Goal: Complete application form: Complete application form

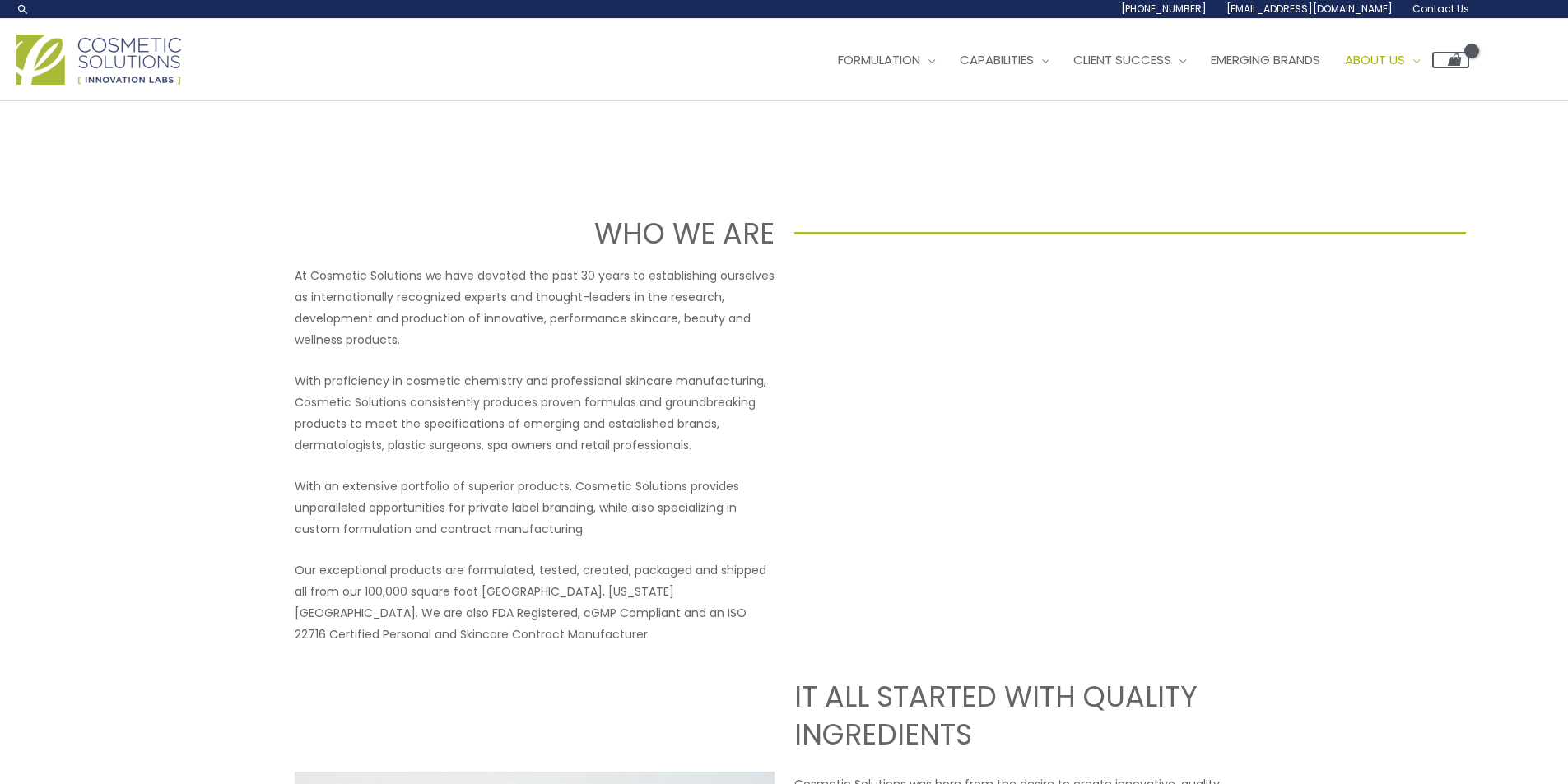
click at [1430, 7] on span "Contact Us" at bounding box center [1441, 8] width 57 height 14
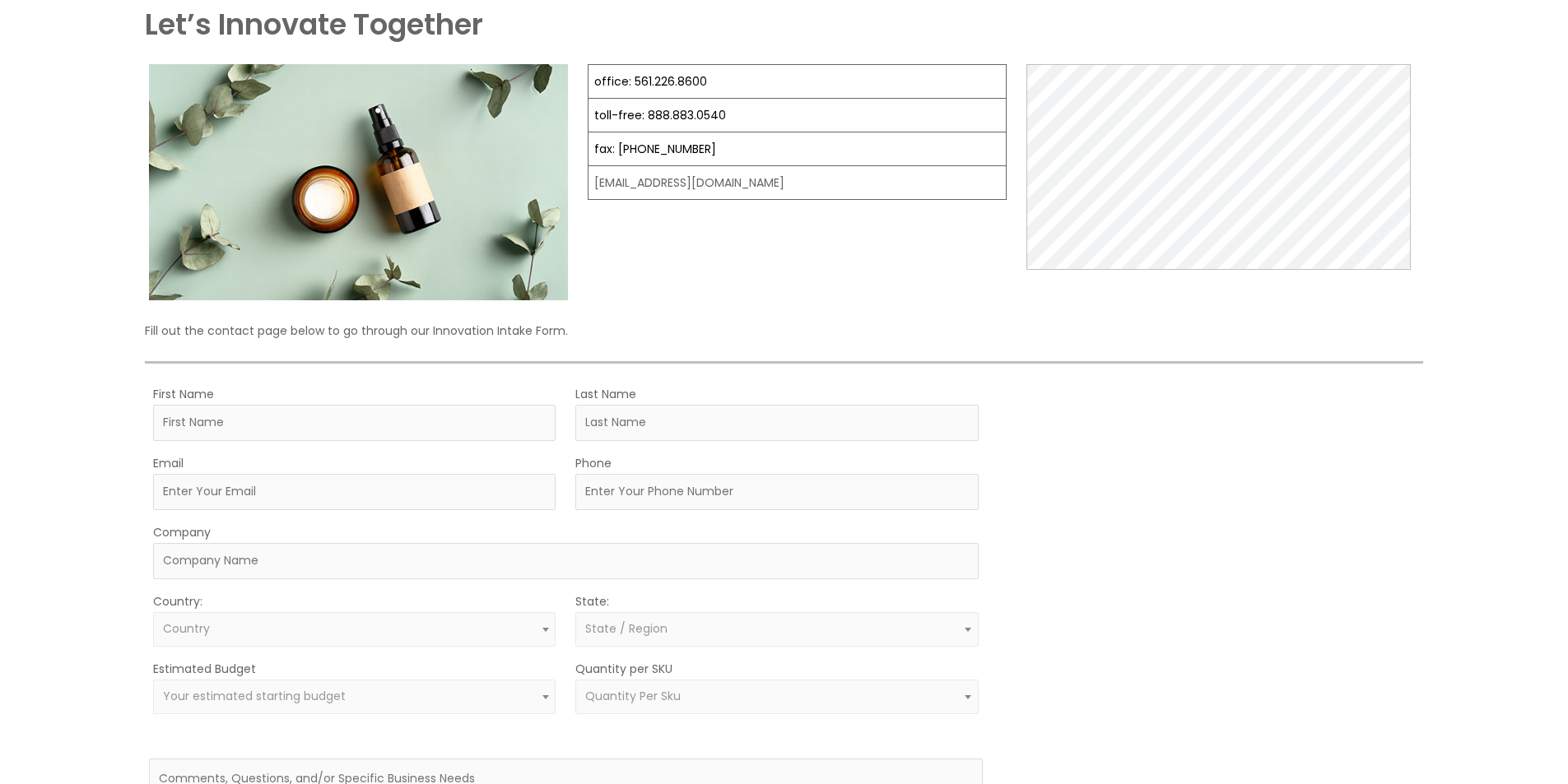
scroll to position [247, 0]
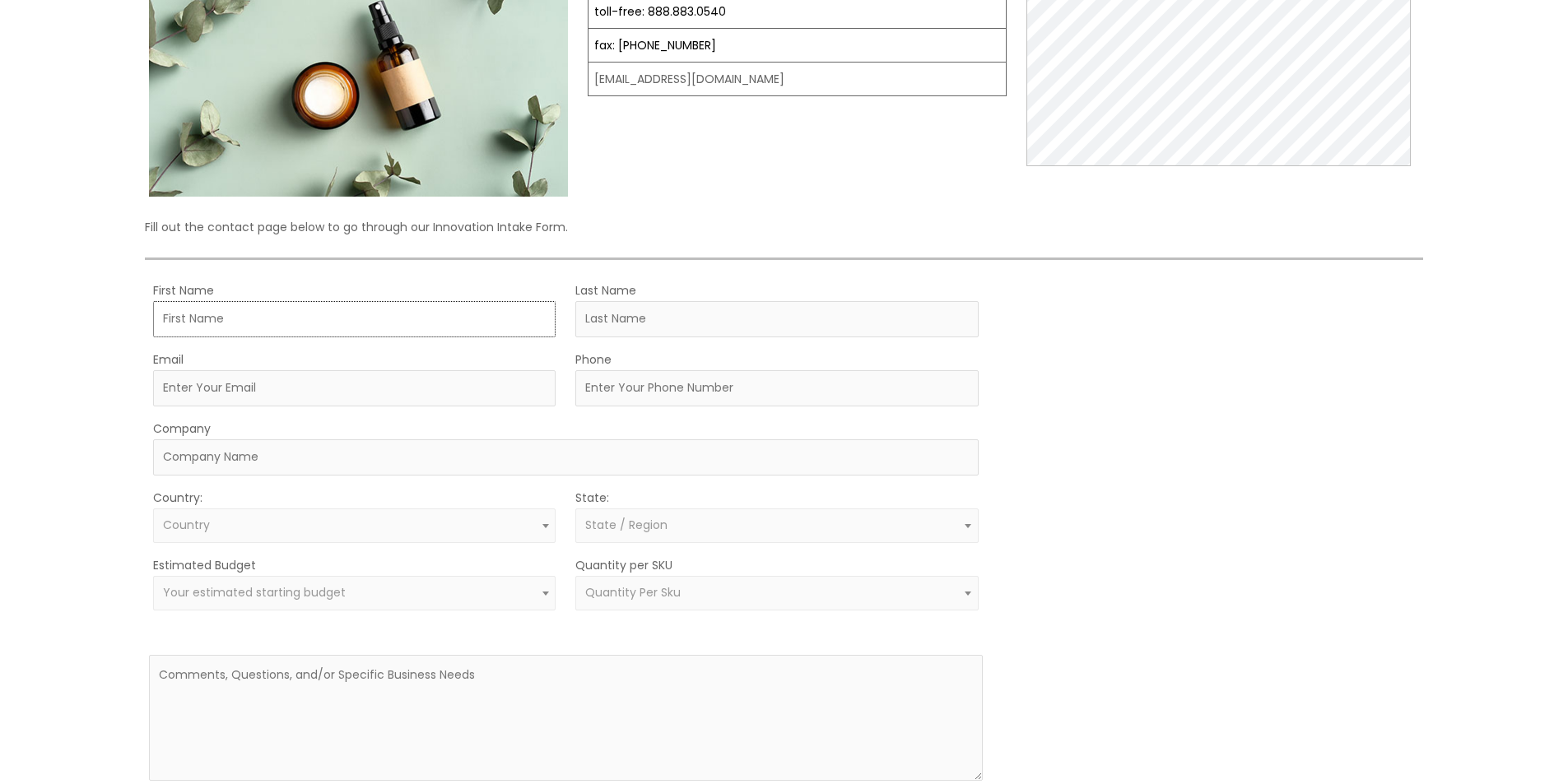
drag, startPoint x: 335, startPoint y: 322, endPoint x: 321, endPoint y: 324, distance: 14.1
click at [335, 322] on input "First Name" at bounding box center [354, 319] width 402 height 36
paste input "Katherine Bowen"
click at [237, 321] on input "Katherine Bowen" at bounding box center [354, 319] width 402 height 36
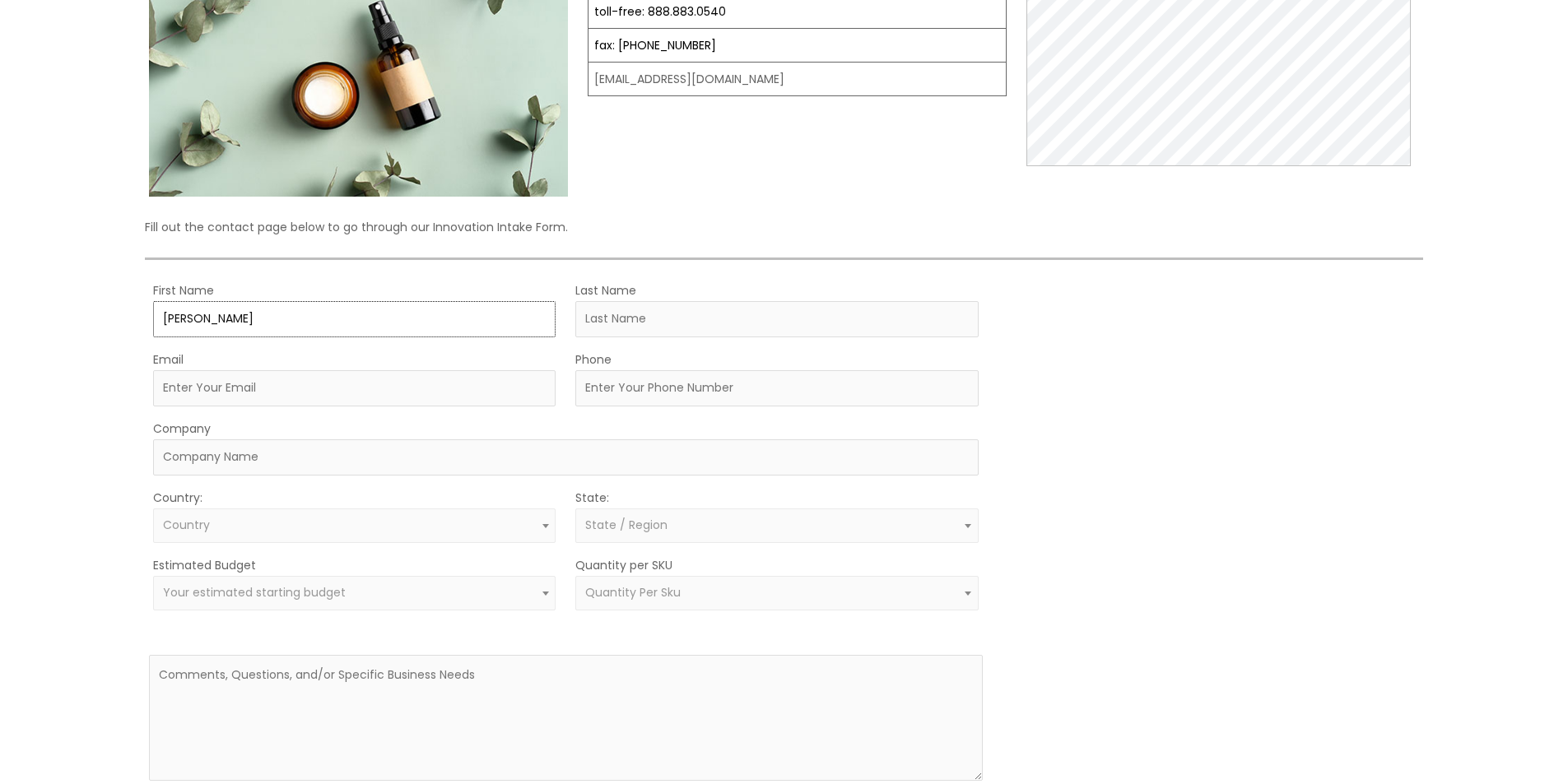
type input "Katherine"
click at [631, 327] on input "Last Name" at bounding box center [776, 319] width 402 height 36
paste input "Bowen"
type input "Bowen"
click at [329, 393] on input "Email" at bounding box center [354, 388] width 402 height 36
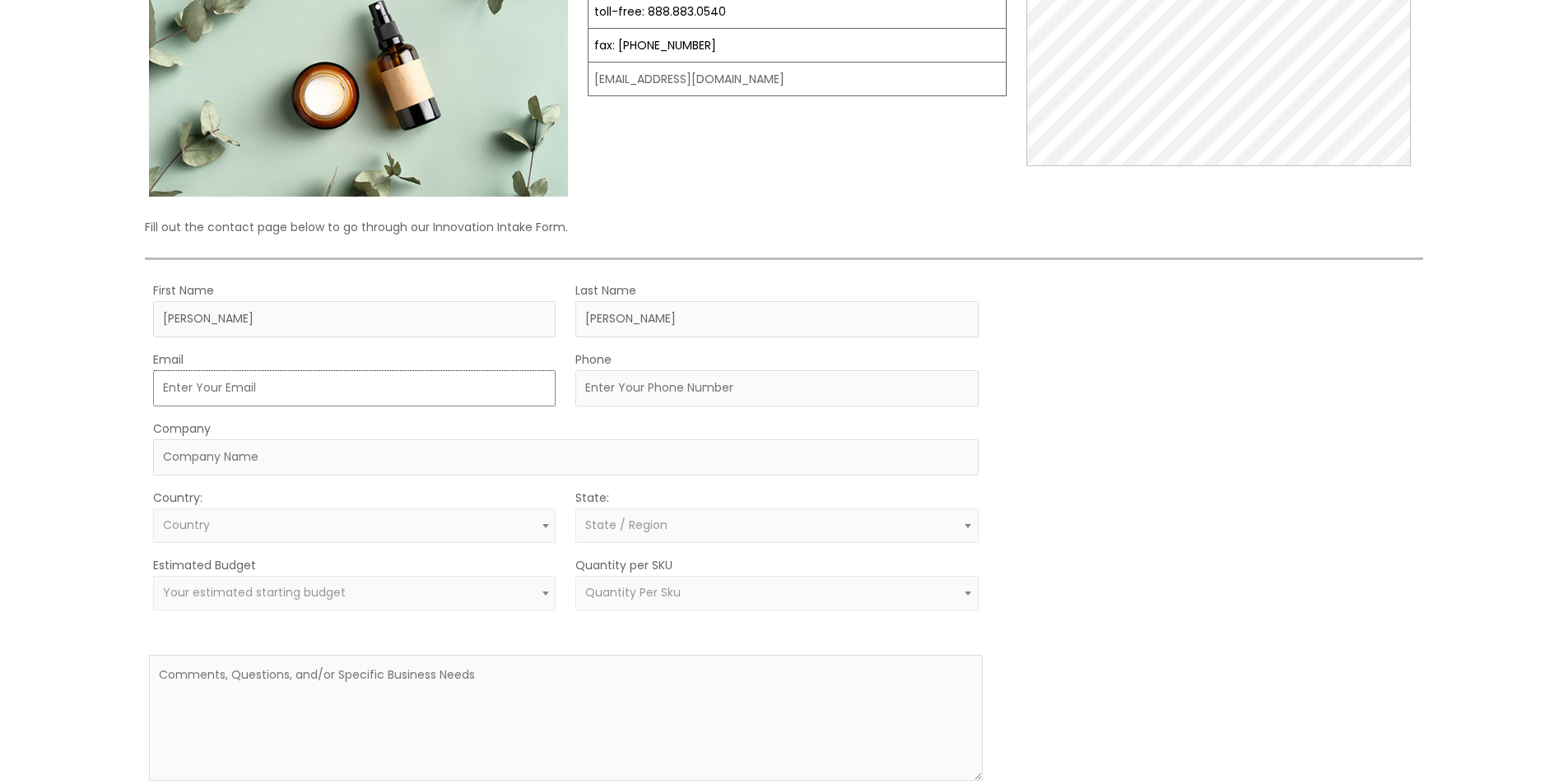
paste input "katknowsbestco@gmail.com"
type input "katknowsbestco@gmail.com"
click at [495, 473] on input "Company" at bounding box center [566, 457] width 825 height 36
paste input "efa express llc"
type input "efa express llc"
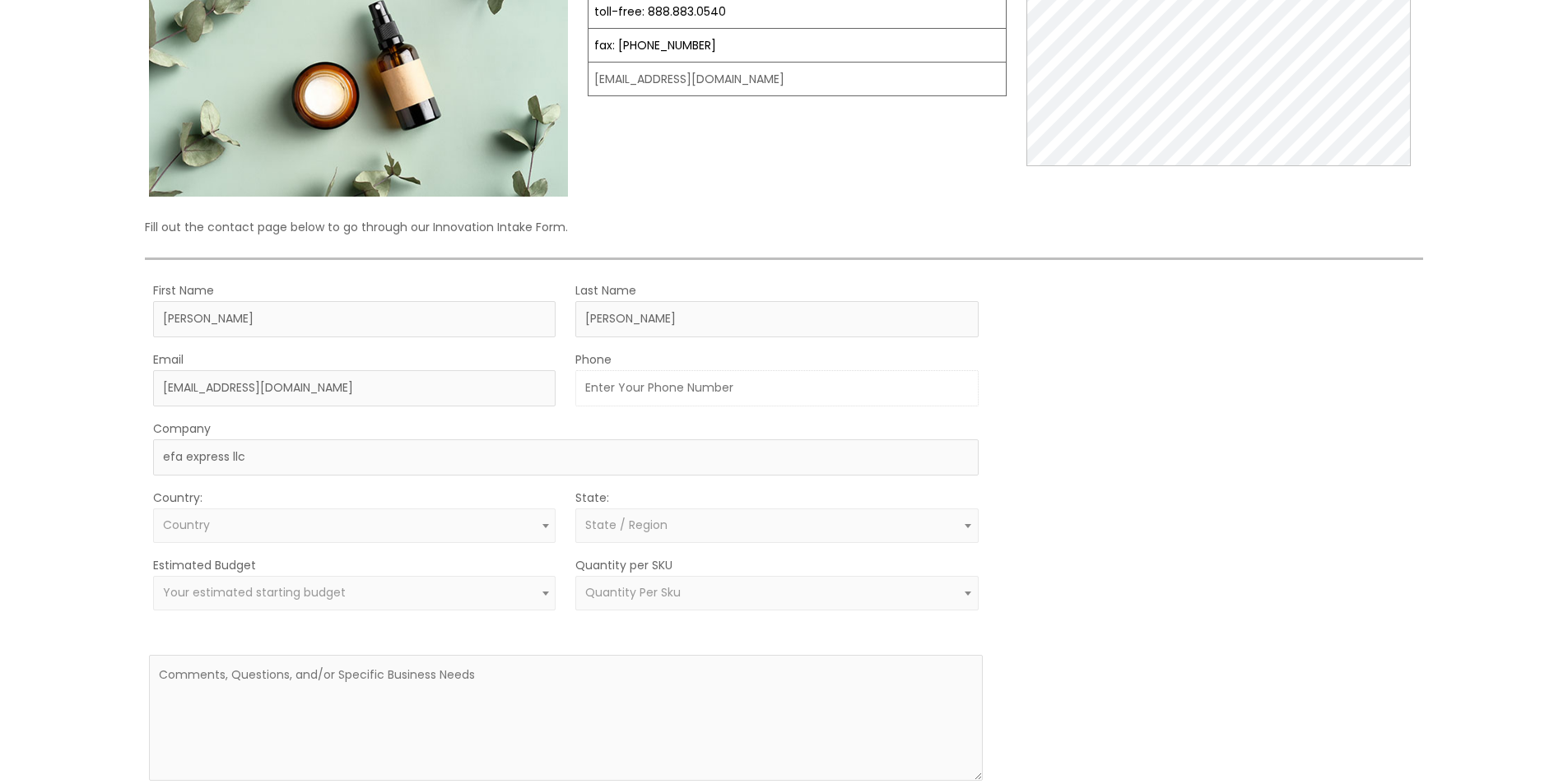
click at [633, 395] on input "Phone" at bounding box center [776, 388] width 402 height 36
paste input "8604635770"
type input "8604635770"
click at [221, 524] on span "Country" at bounding box center [355, 525] width 383 height 16
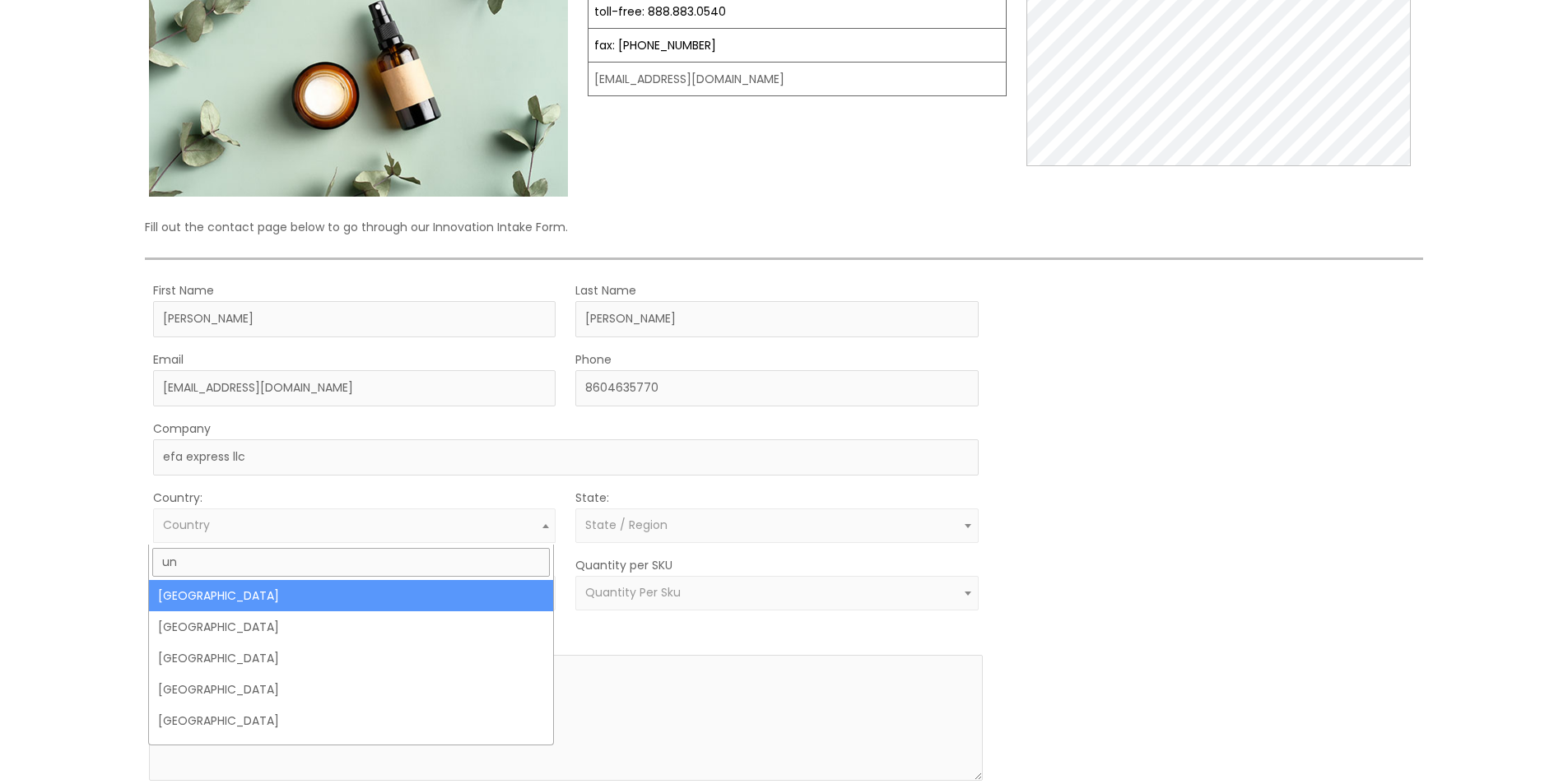
type input "un"
select select "[GEOGRAPHIC_DATA]"
select select
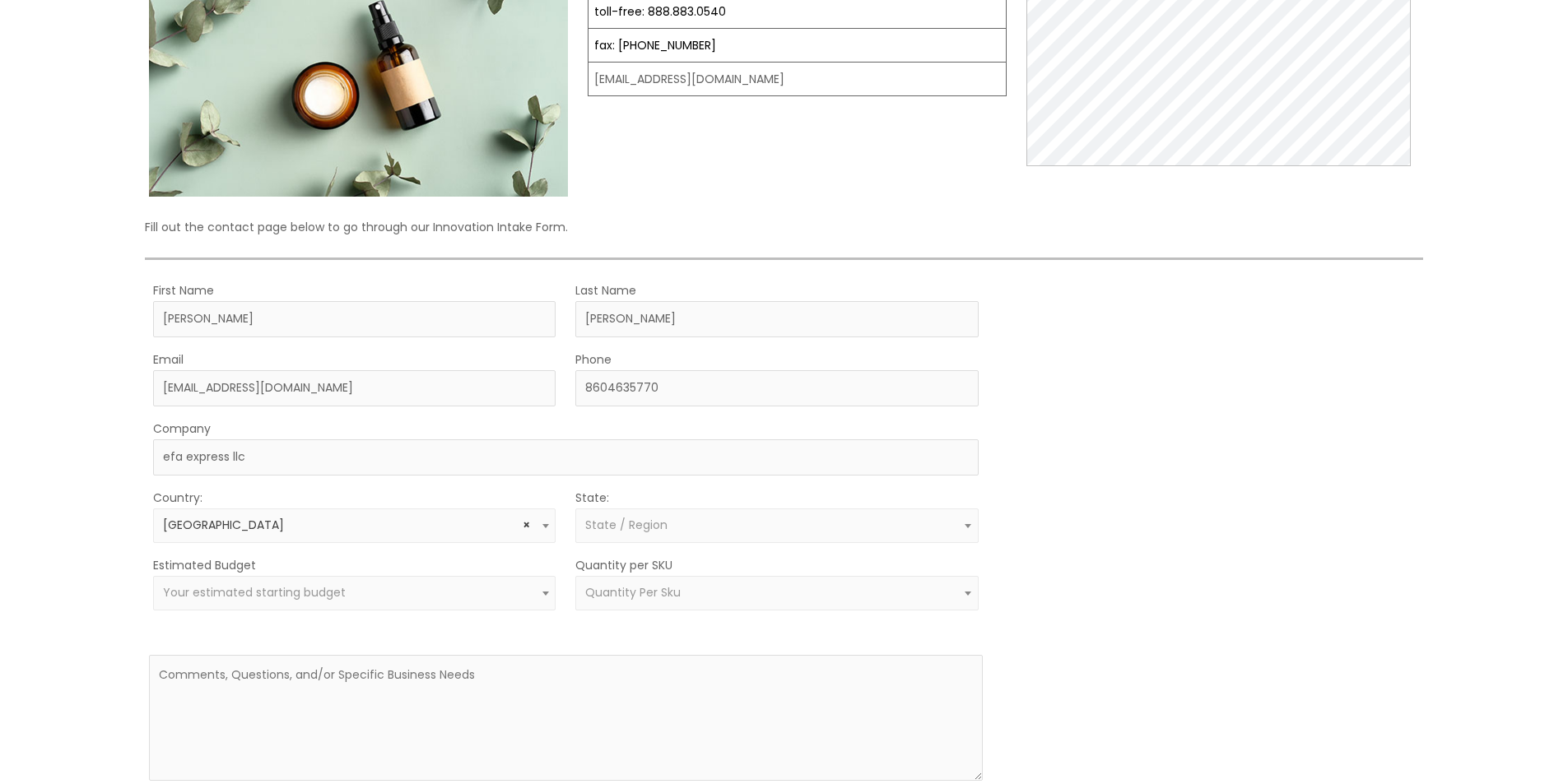
click at [624, 533] on span "State / Region" at bounding box center [626, 525] width 82 height 17
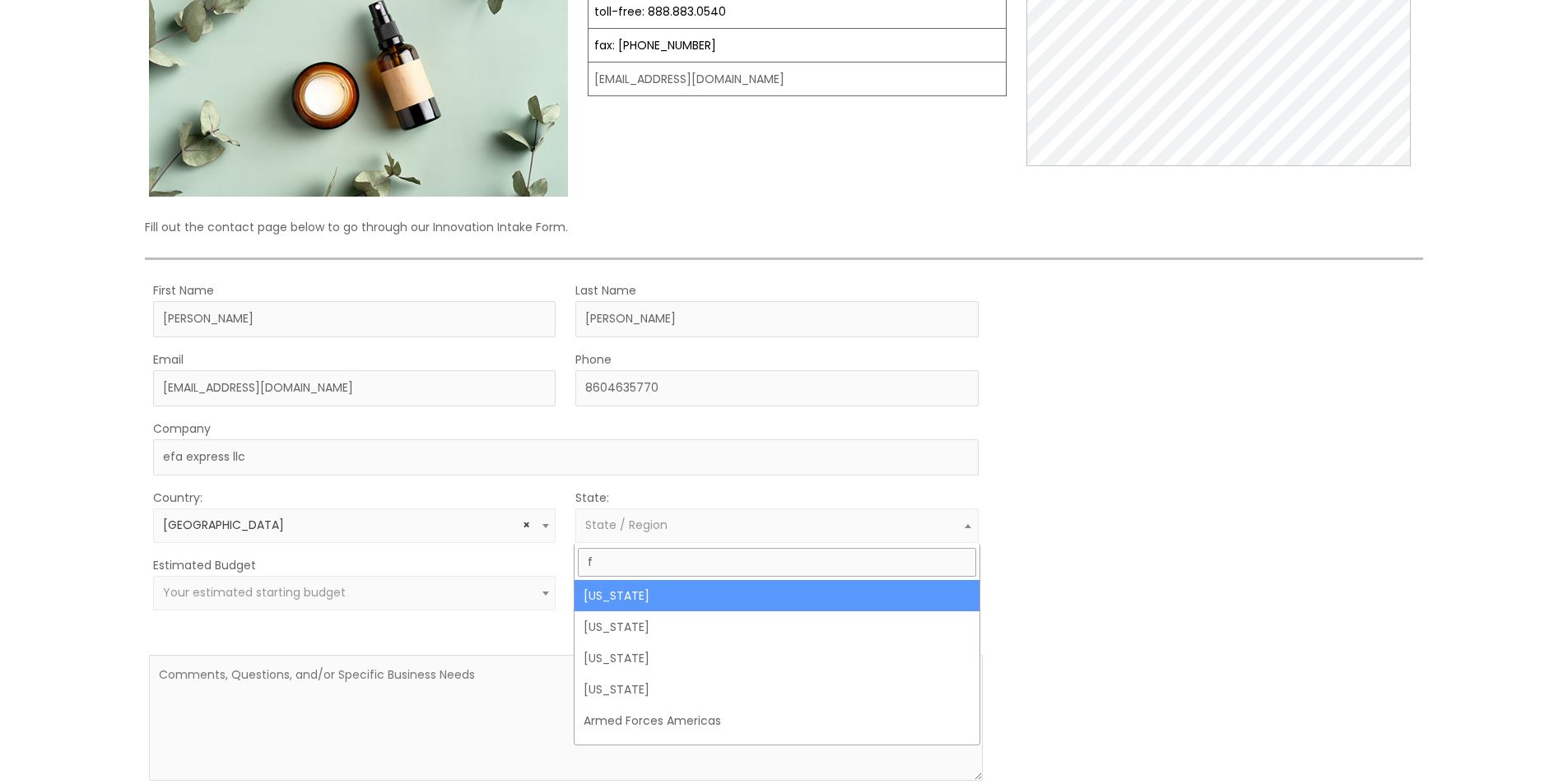
type input "fl"
select select "Florida"
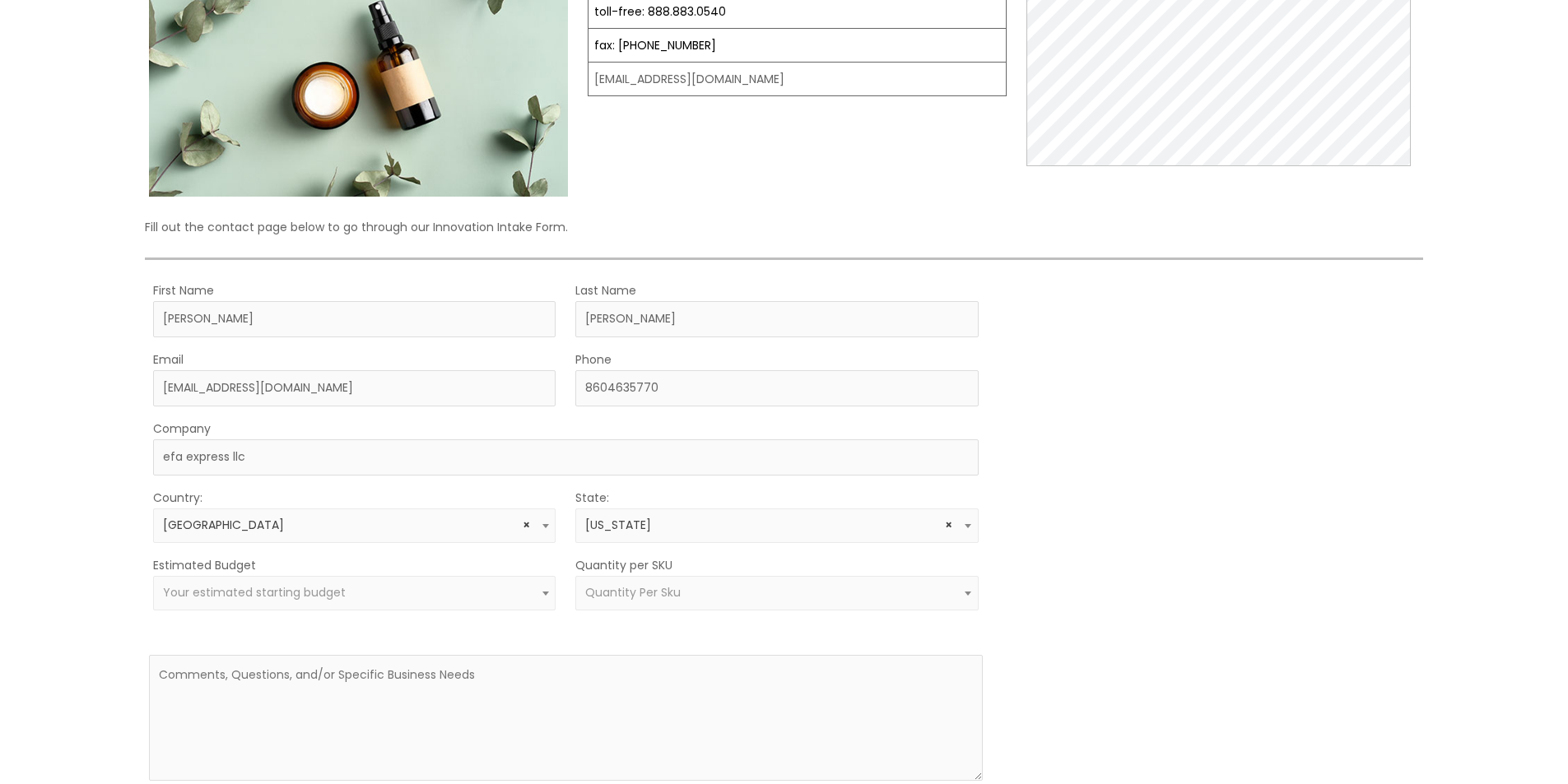
click at [640, 593] on span "Quantity Per Sku" at bounding box center [633, 592] width 95 height 17
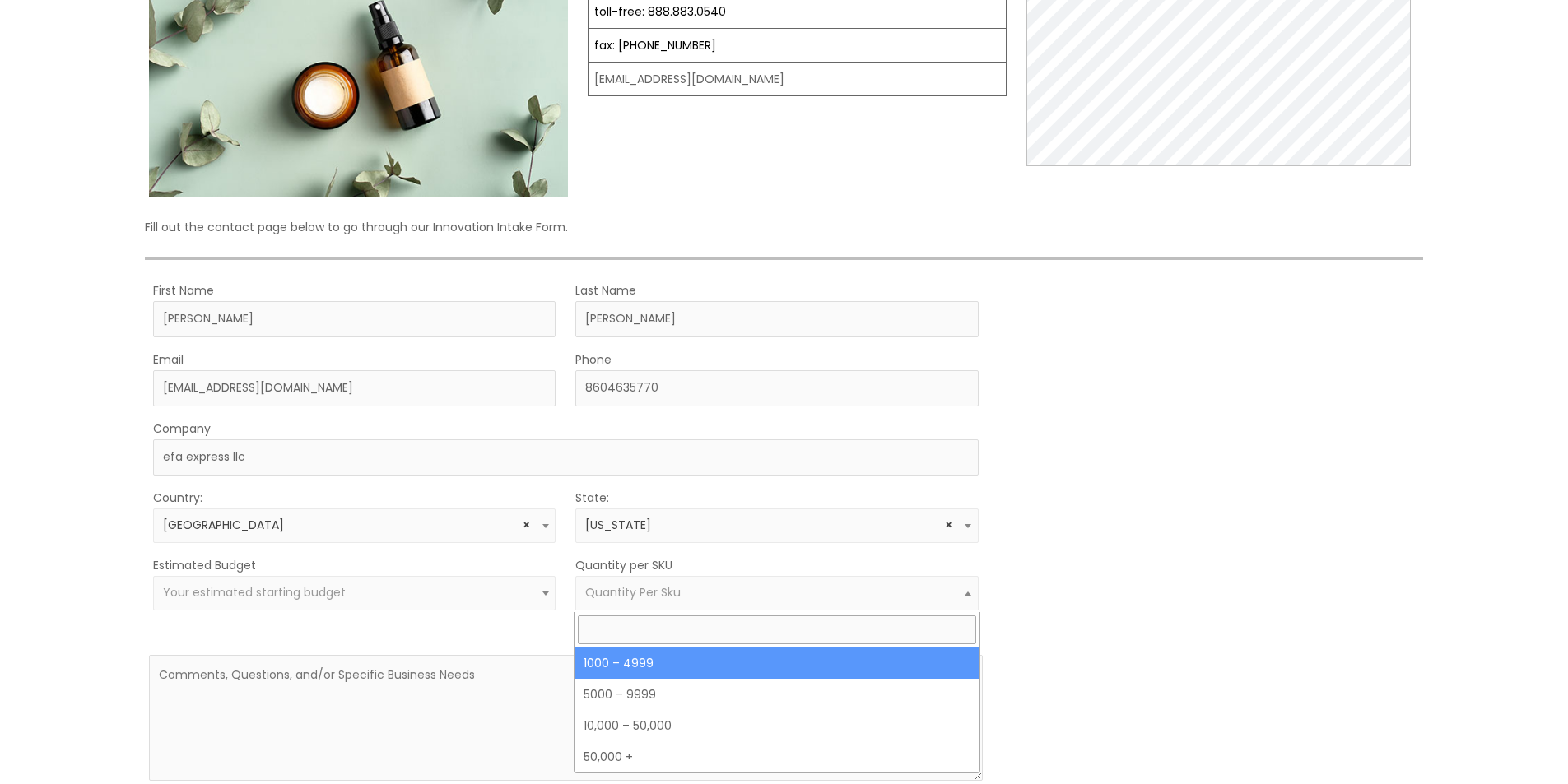
select select "10"
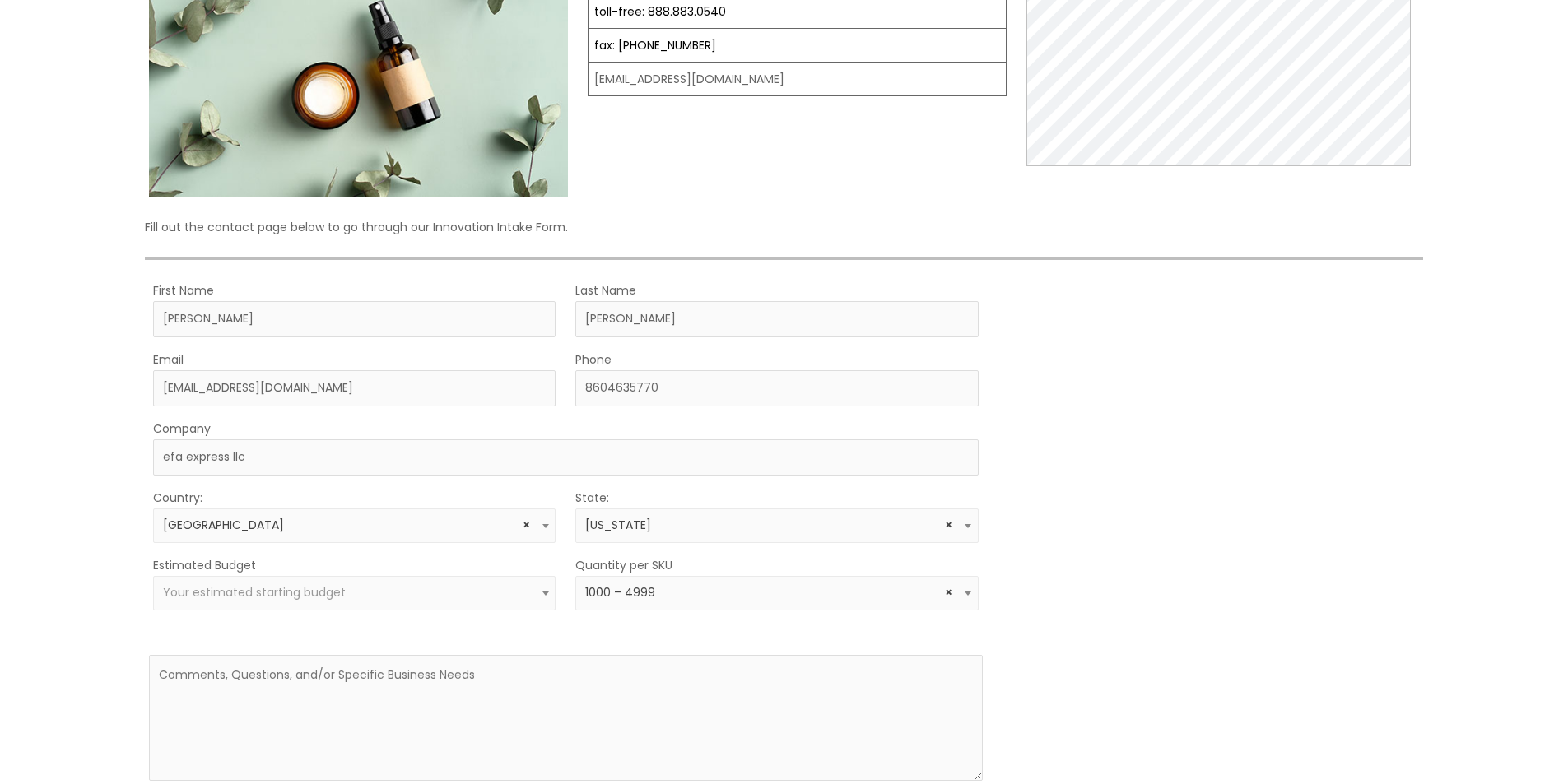
click at [328, 597] on span "Your estimated starting budget" at bounding box center [254, 592] width 182 height 17
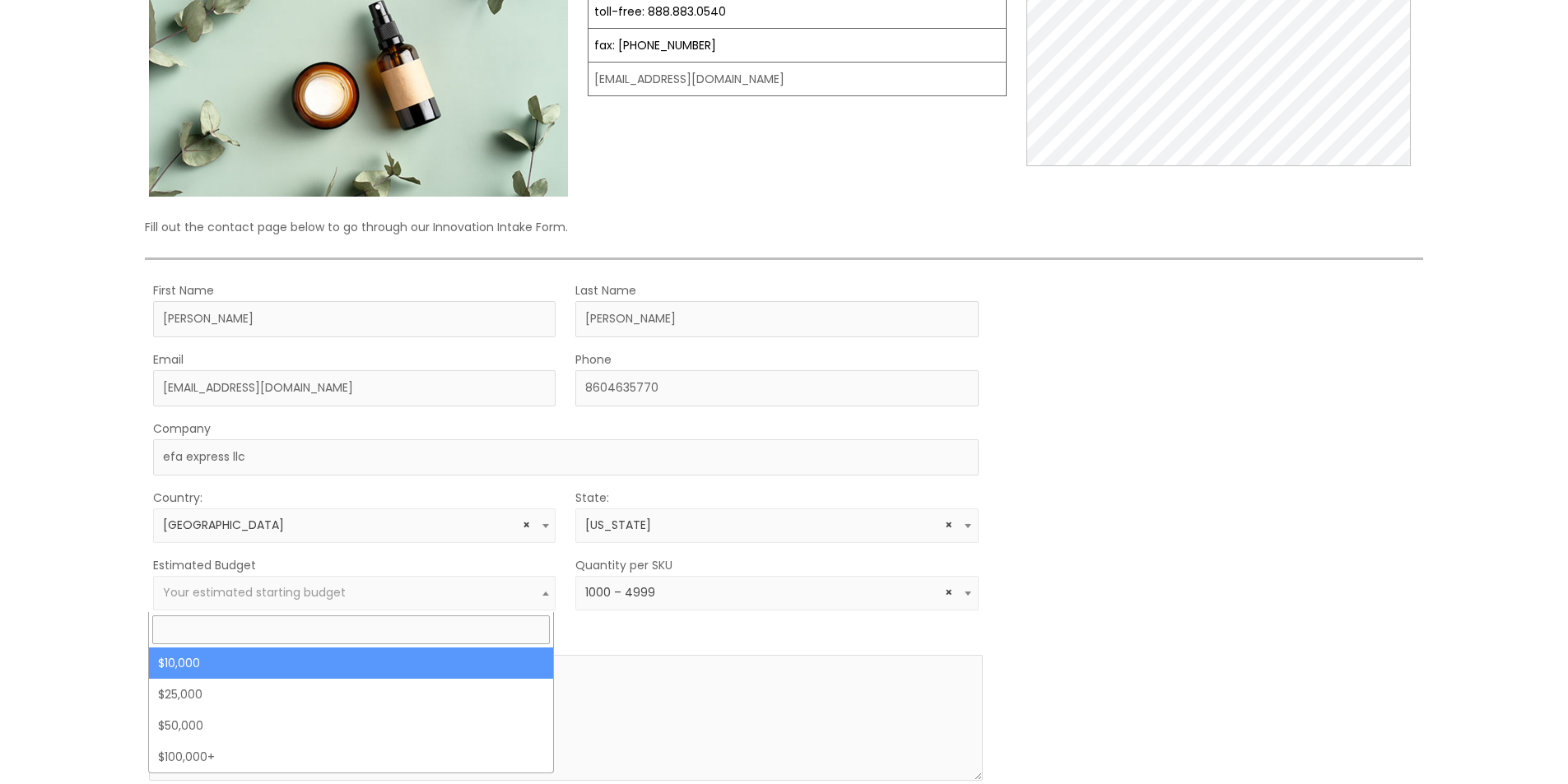
select select "10000"
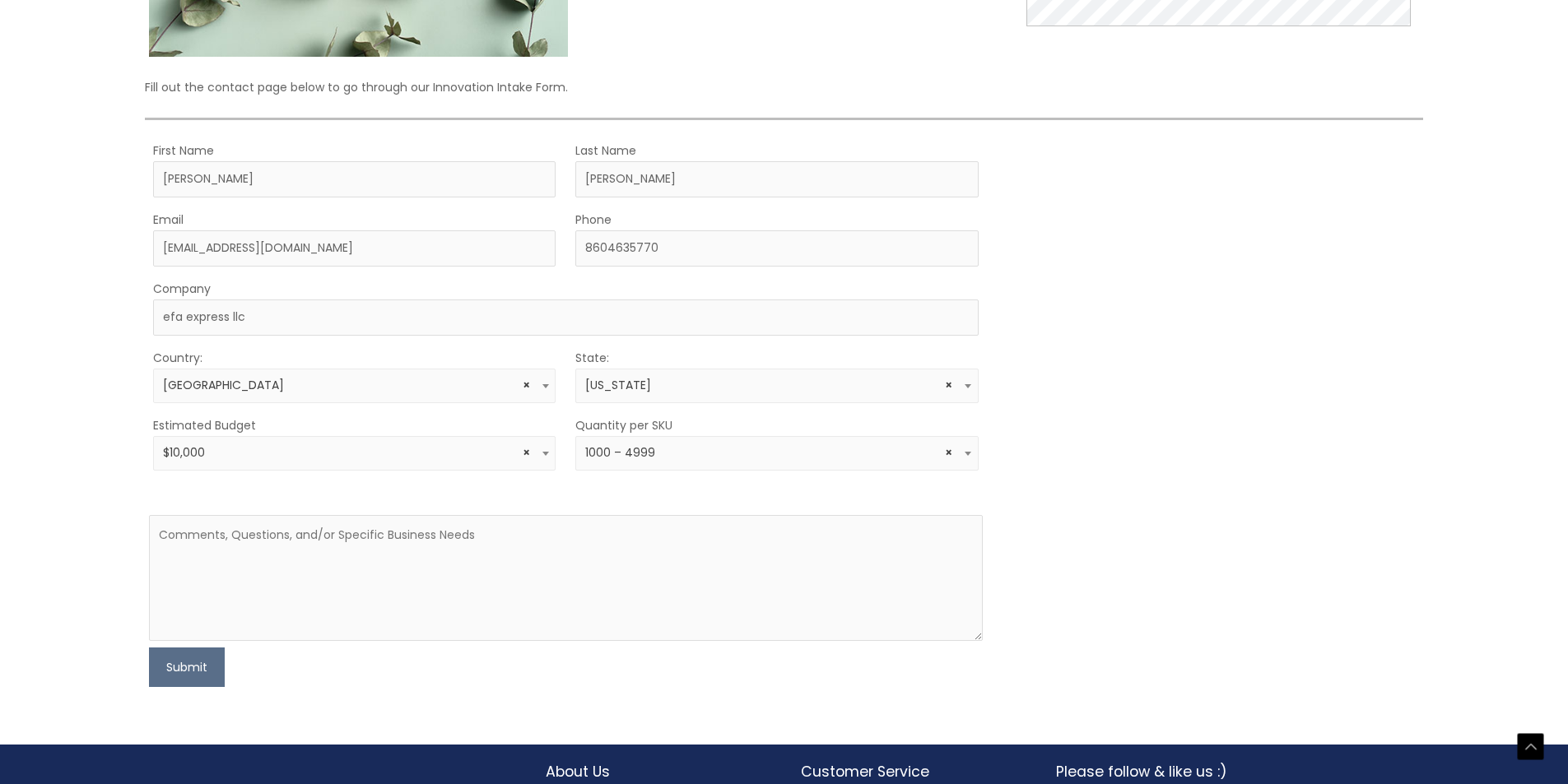
scroll to position [500, 0]
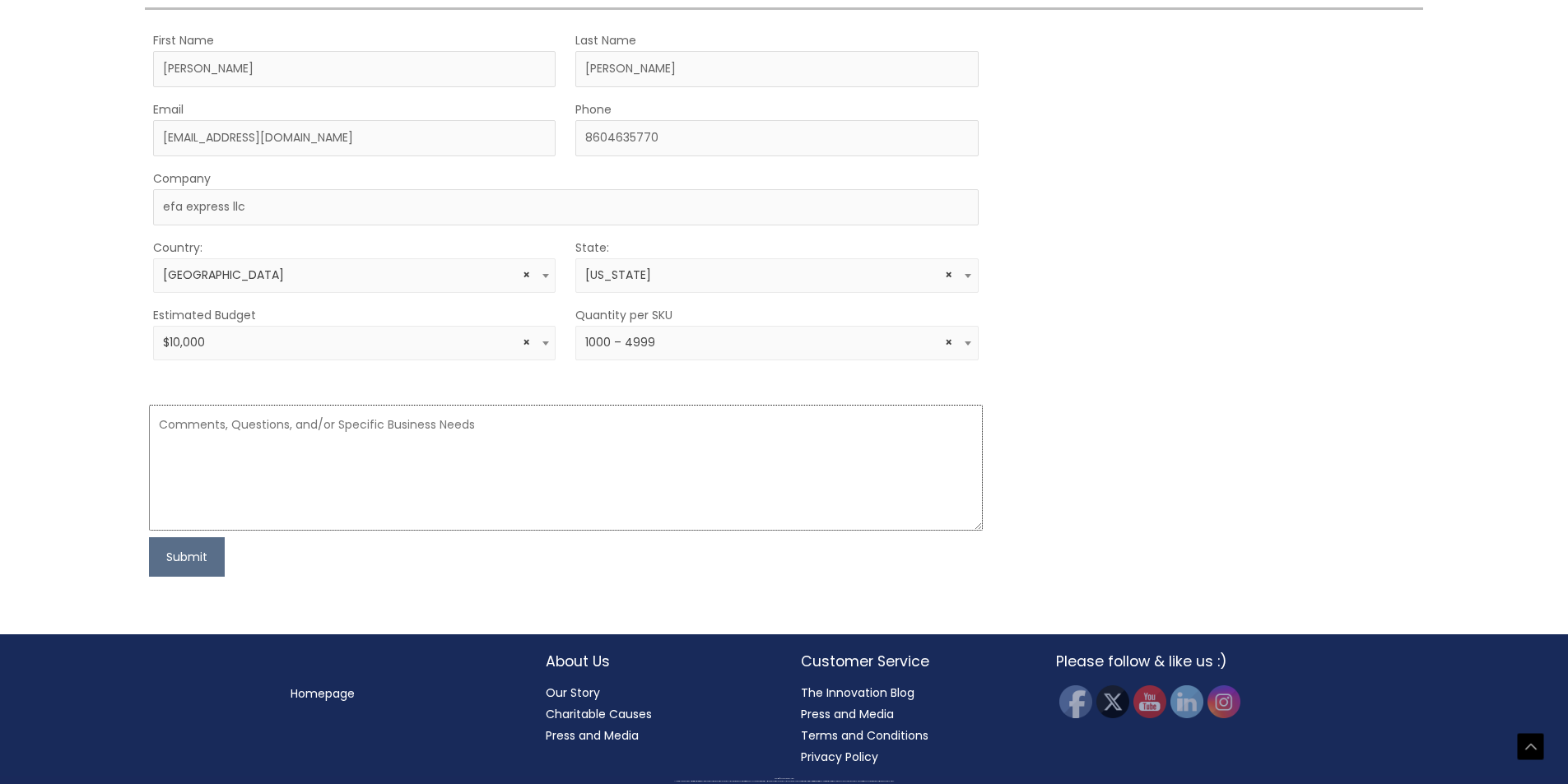
click at [258, 445] on textarea at bounding box center [566, 468] width 833 height 126
paste textarea "Hello, We'd like to get more information about a few key products we’re interes…"
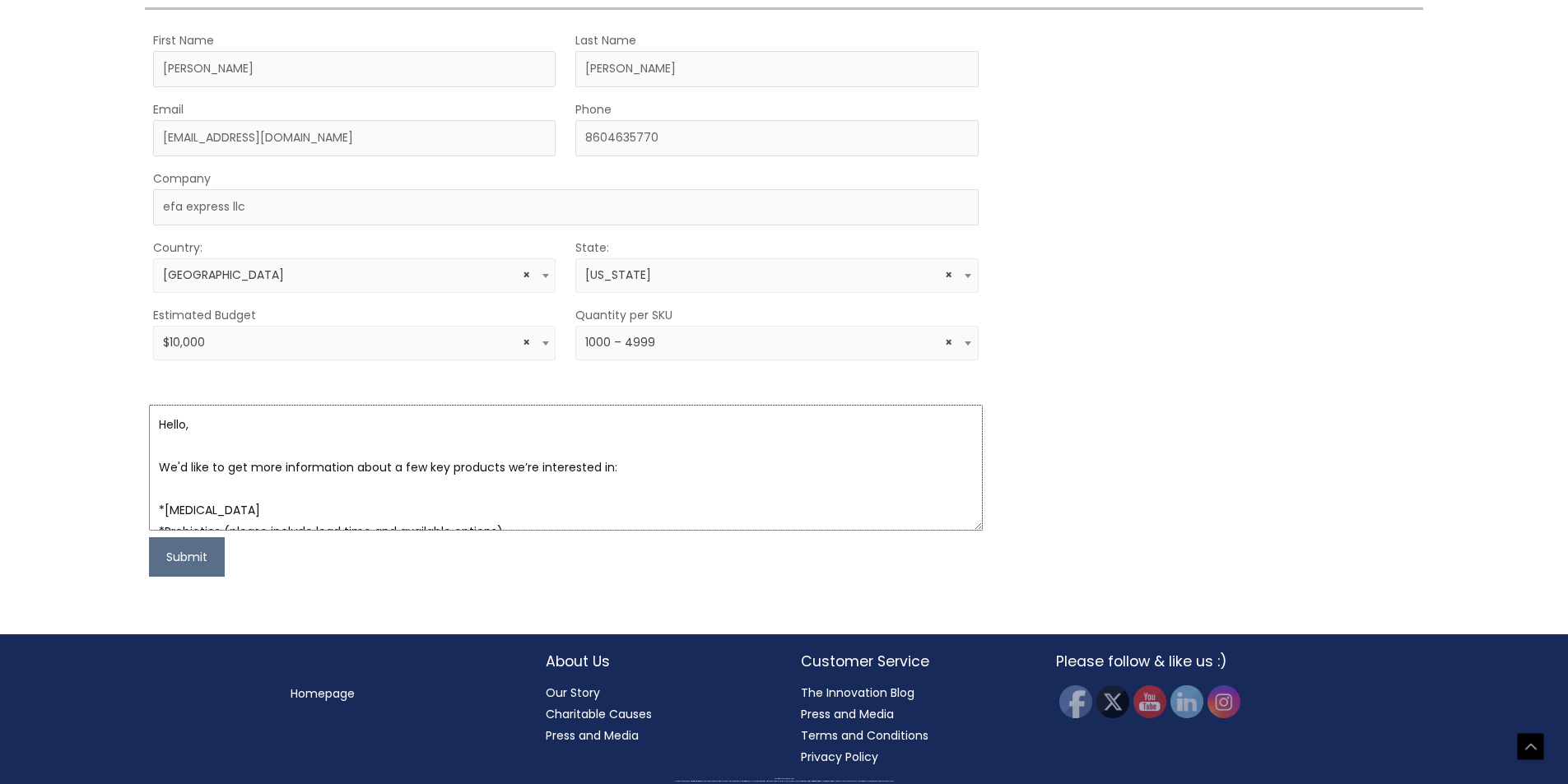
scroll to position [203, 0]
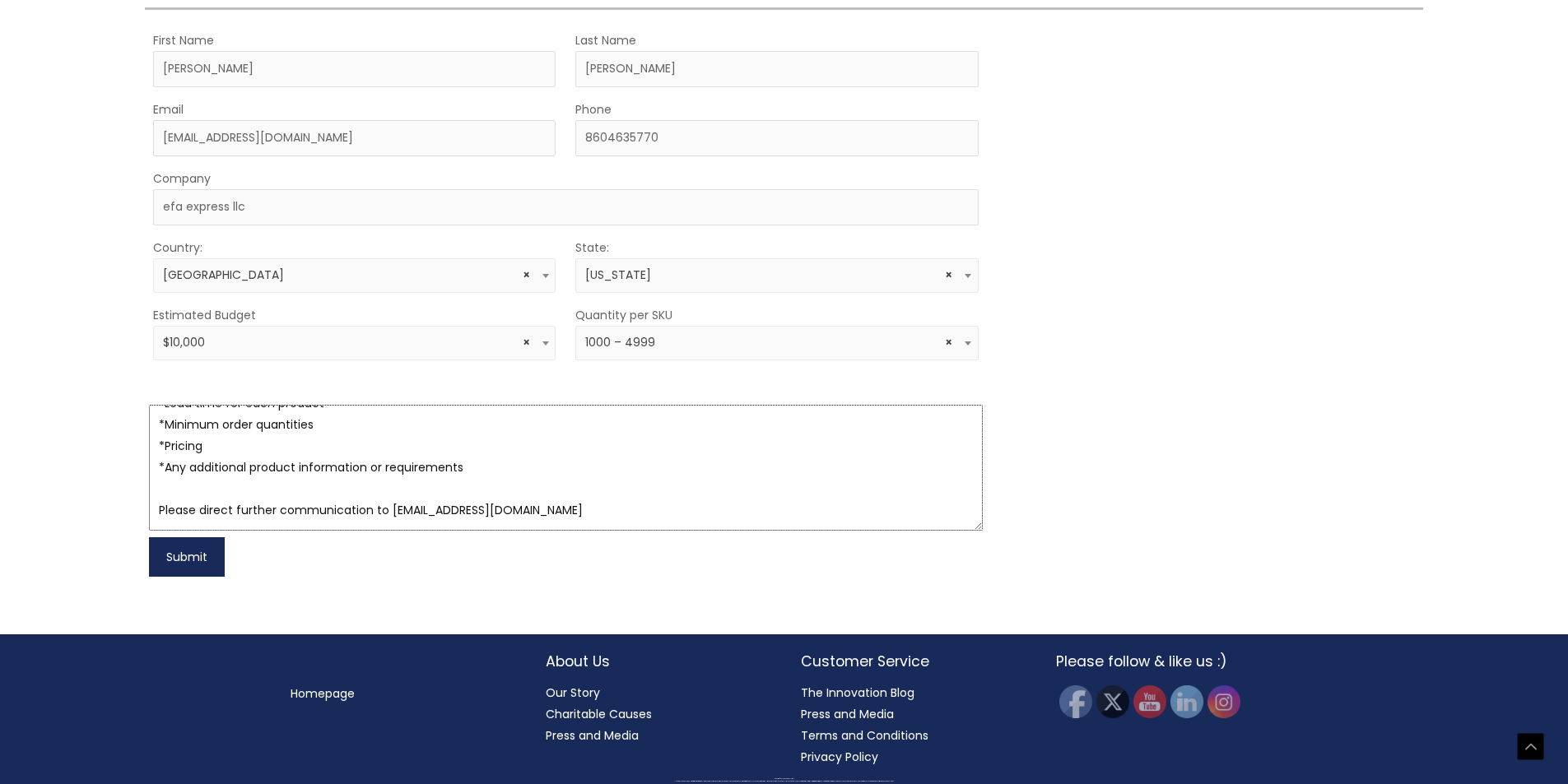
type textarea "Hello, We'd like to get more information about a few key products we’re interes…"
click at [180, 560] on button "Submit" at bounding box center [187, 556] width 76 height 39
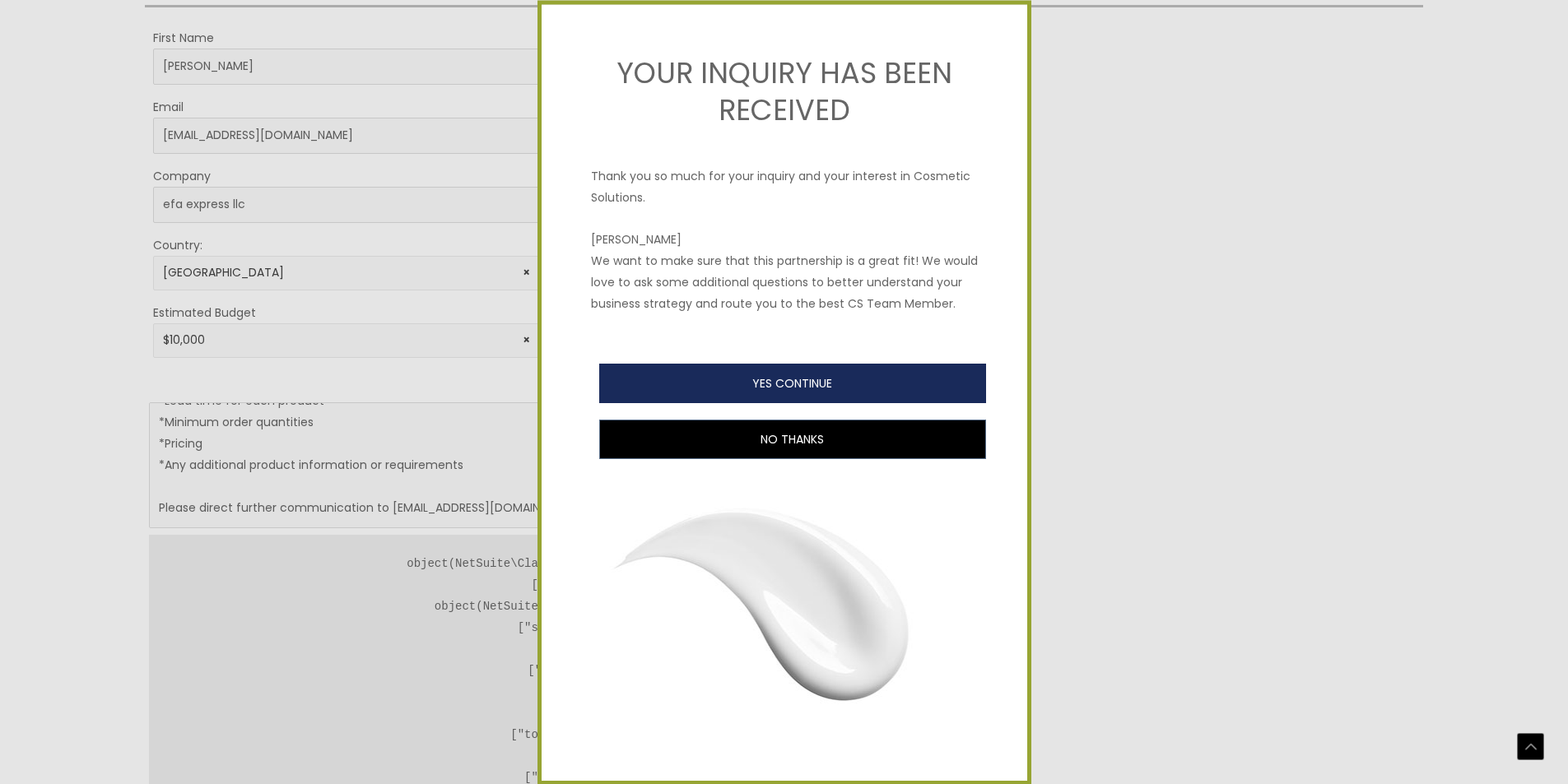
click at [801, 401] on button "YES CONTINUE" at bounding box center [792, 383] width 387 height 39
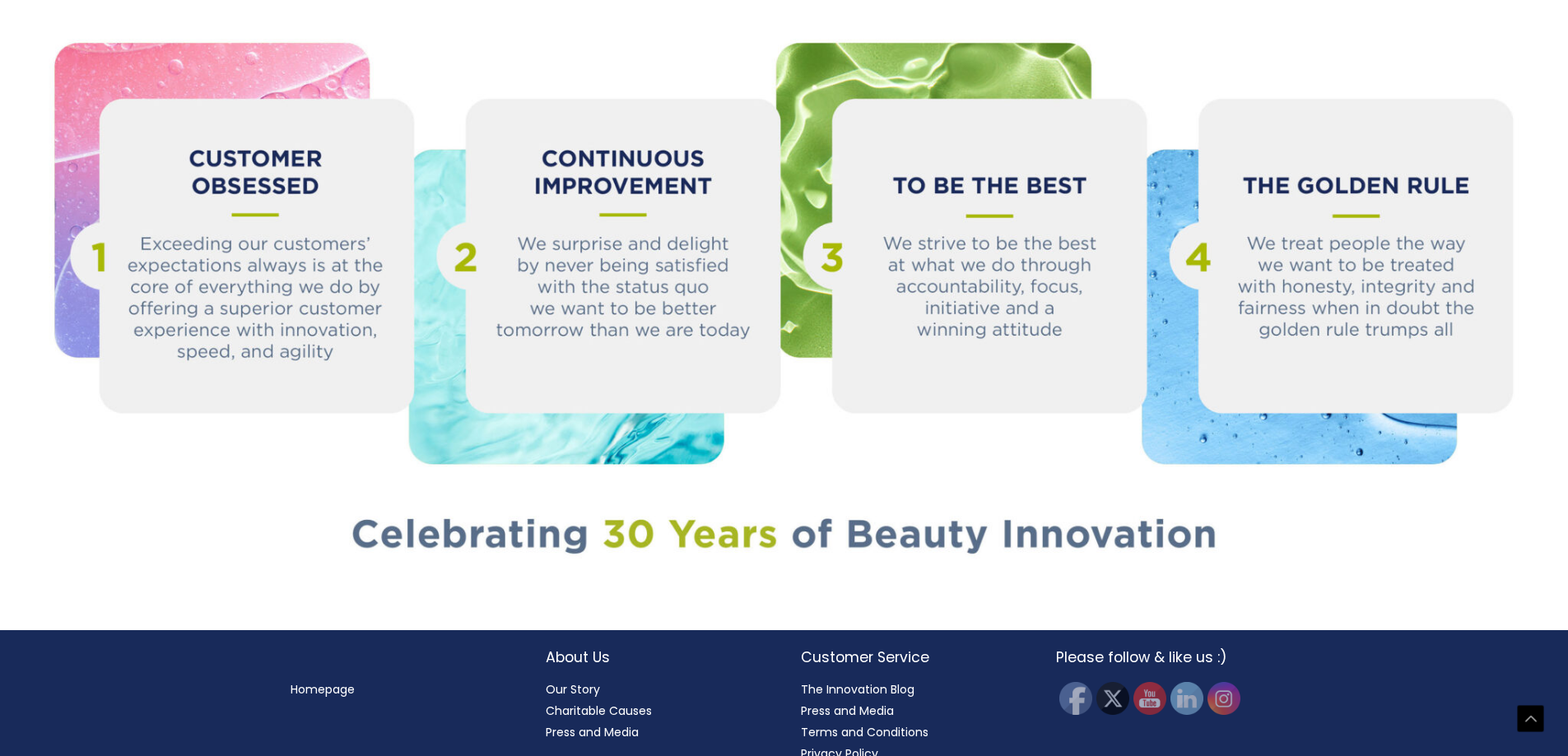
scroll to position [1834, 0]
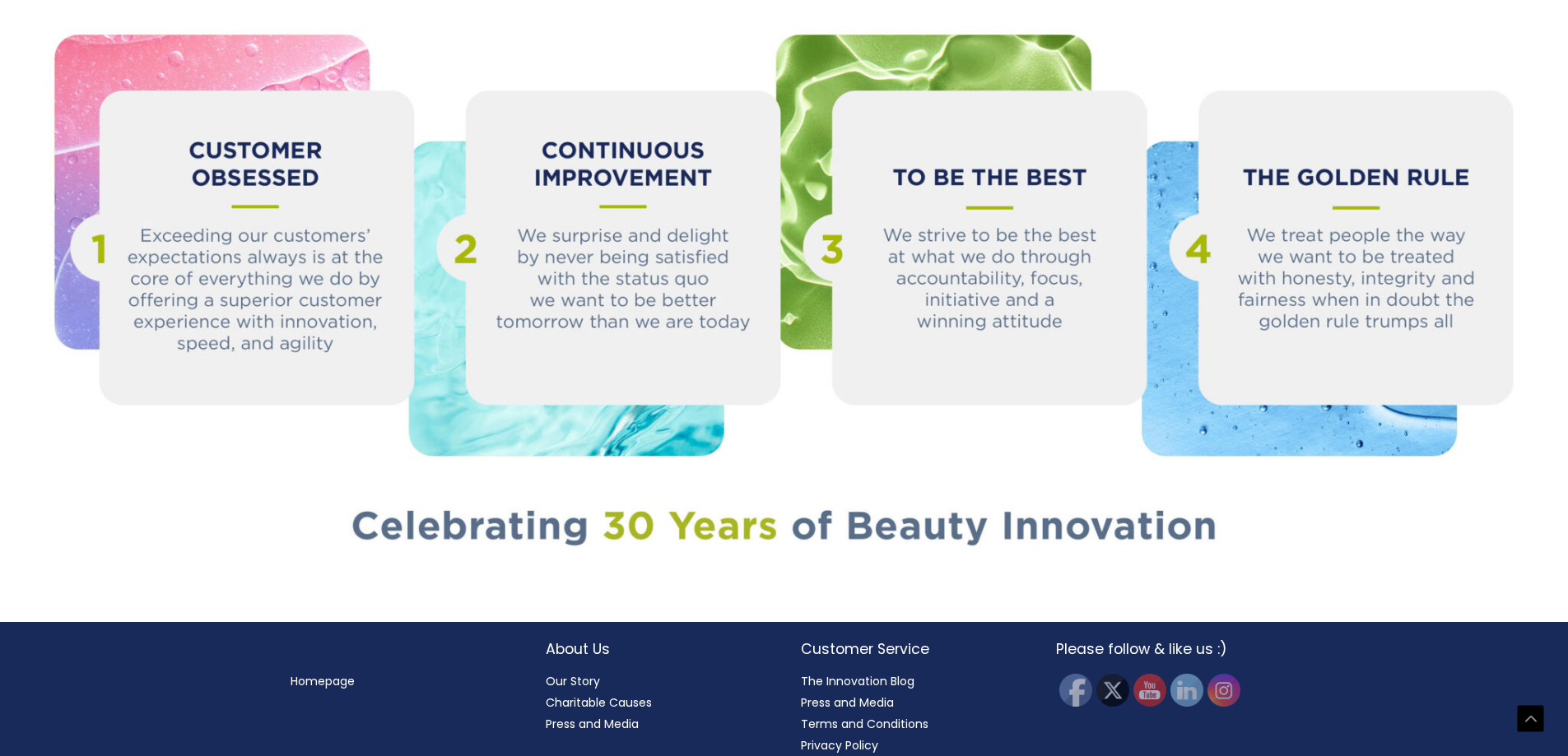
click at [588, 638] on h2 "About Us" at bounding box center [657, 649] width 223 height 22
click at [566, 638] on h2 "About Us" at bounding box center [657, 649] width 223 height 22
click at [332, 673] on link "Homepage" at bounding box center [322, 682] width 64 height 17
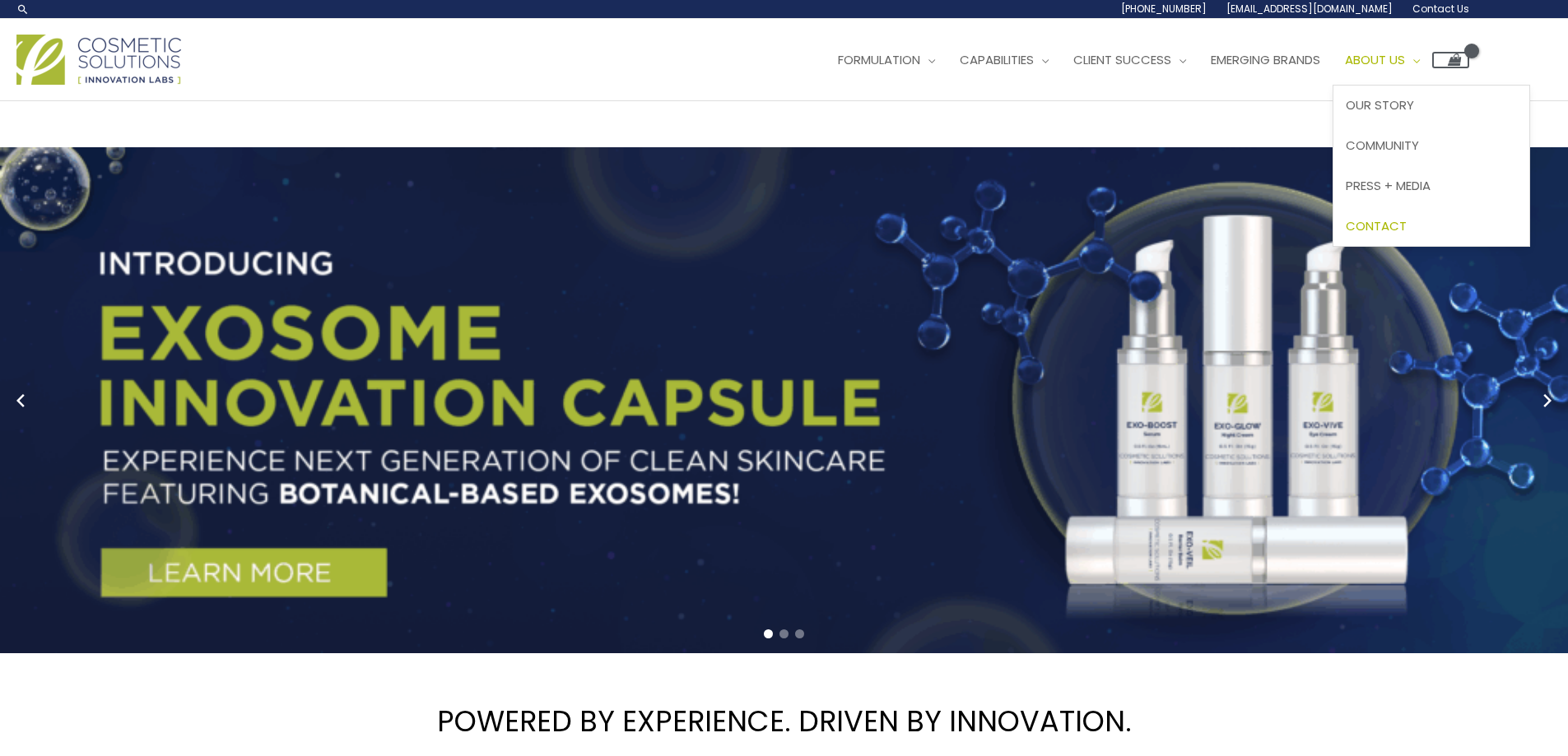
click at [1407, 218] on span "Contact" at bounding box center [1376, 226] width 61 height 18
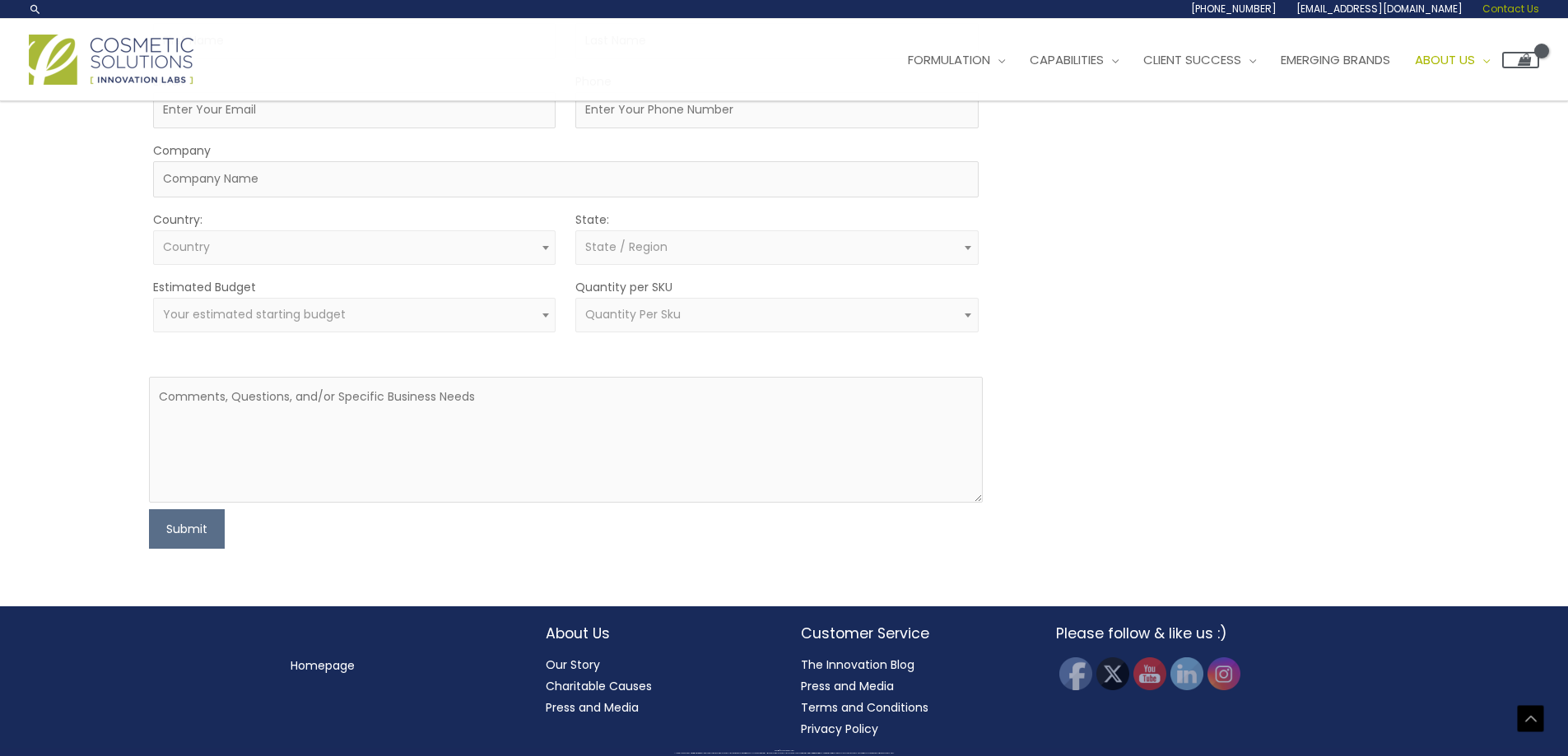
scroll to position [198, 0]
